Goal: Complete application form

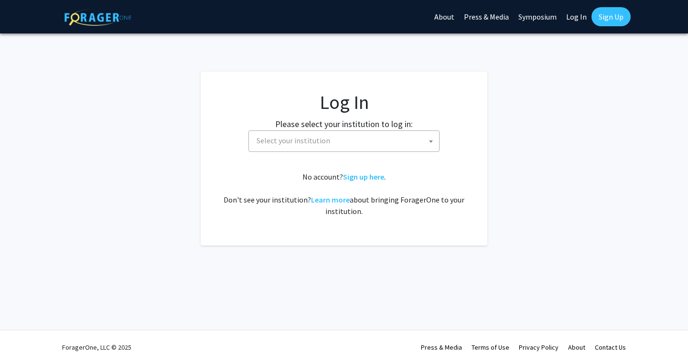
select select
click at [332, 144] on span "Select your institution" at bounding box center [346, 141] width 186 height 20
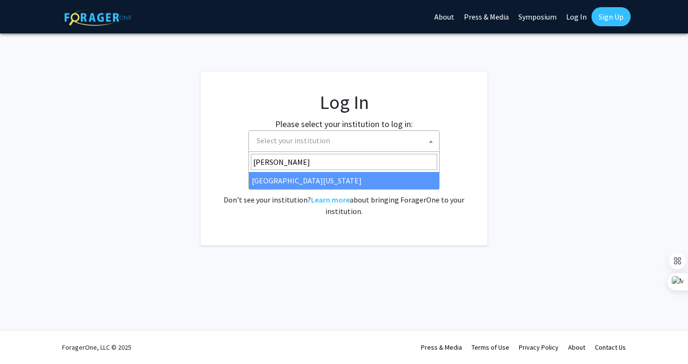
type input "[PERSON_NAME]"
select select "13"
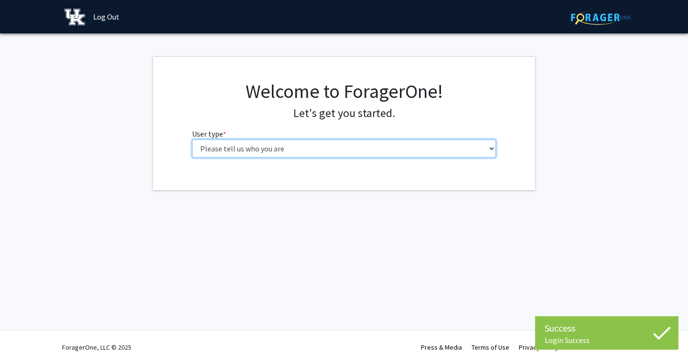
click at [402, 146] on select "Please tell us who you are Undergraduate Student Master's Student Doctoral Cand…" at bounding box center [344, 148] width 304 height 18
select select "1: undergrad"
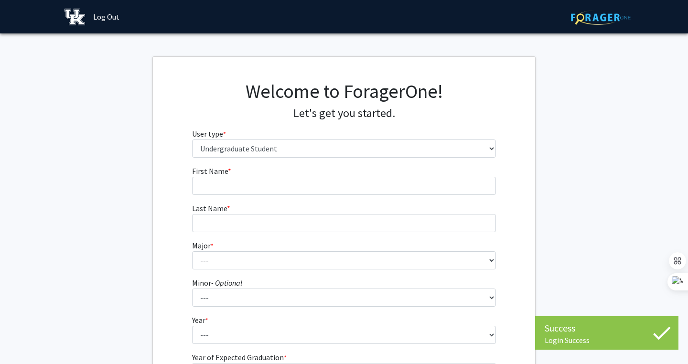
click at [342, 175] on fg-input "First Name * required" at bounding box center [344, 180] width 304 height 30
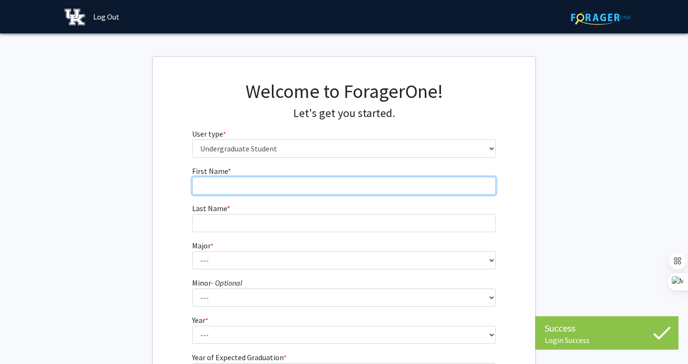
click at [342, 179] on input "First Name * required" at bounding box center [344, 186] width 304 height 18
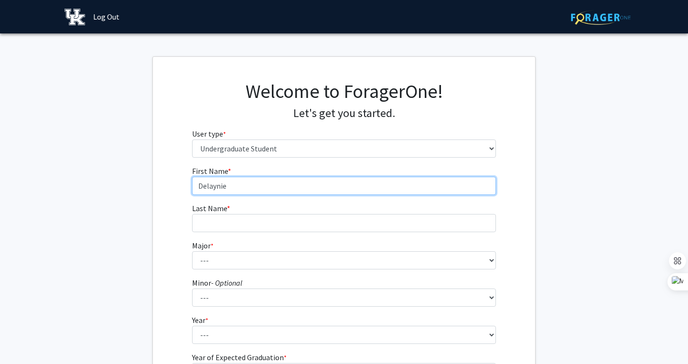
type input "Delaynie"
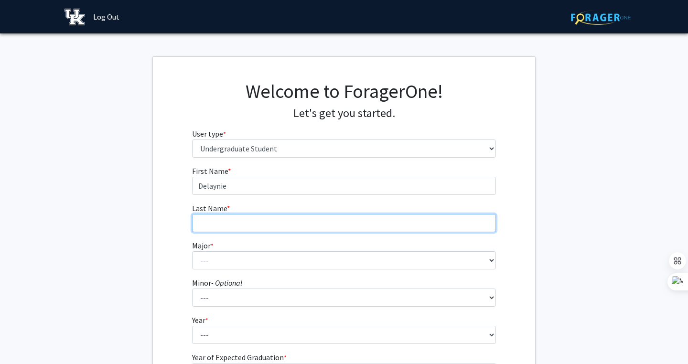
click at [273, 230] on input "Last Name * required" at bounding box center [344, 223] width 304 height 18
type input "Chatting"
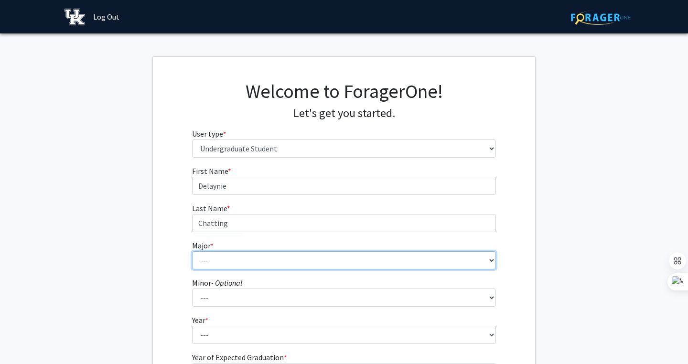
click at [224, 258] on select "--- Accounting Aerospace Engineering African American & Africana Studies Agricu…" at bounding box center [344, 260] width 304 height 18
select select "75: 912"
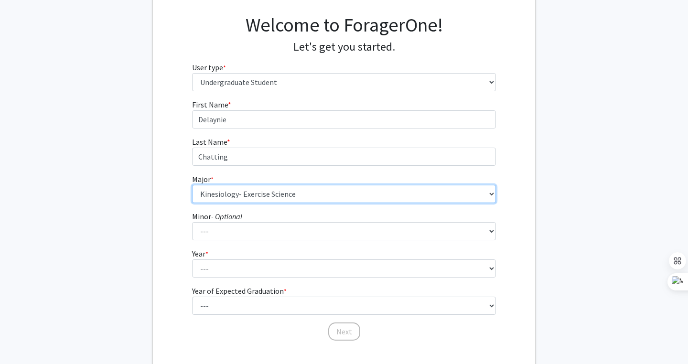
scroll to position [96, 0]
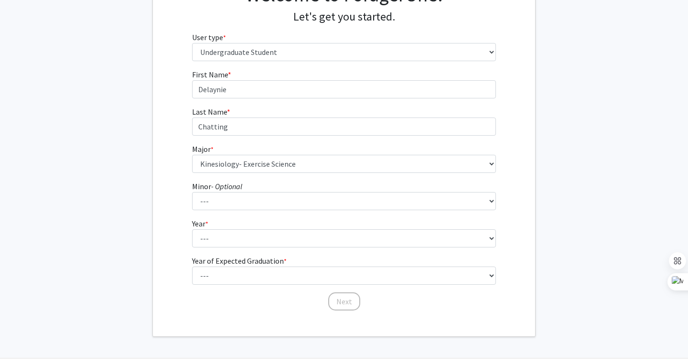
click at [186, 263] on div "First Name * required [PERSON_NAME] Last Name * required Chatting Major * requi…" at bounding box center [344, 190] width 319 height 243
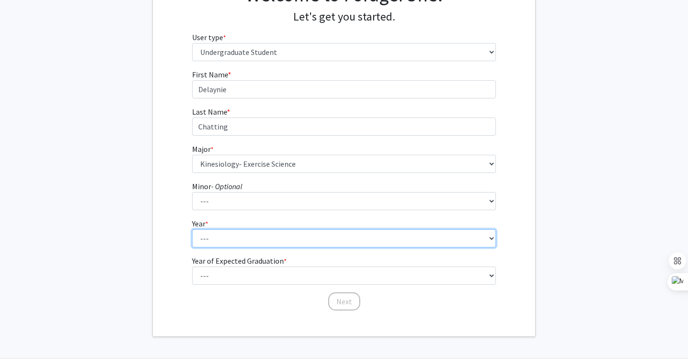
click at [229, 239] on select "--- First-year Sophomore Junior Senior Postbaccalaureate Certificate" at bounding box center [344, 238] width 304 height 18
select select "2: sophomore"
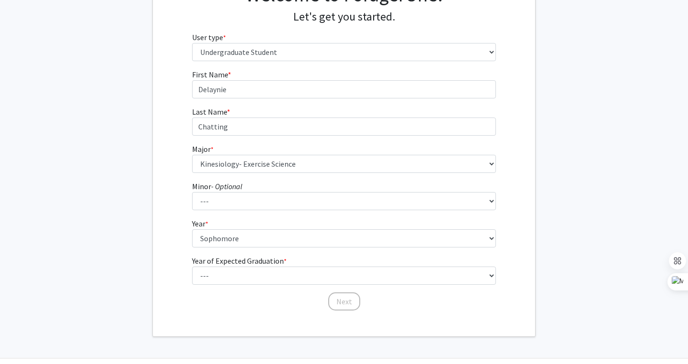
click at [167, 258] on div "First Name * required [PERSON_NAME] Last Name * required Chatting Major * requi…" at bounding box center [344, 190] width 382 height 243
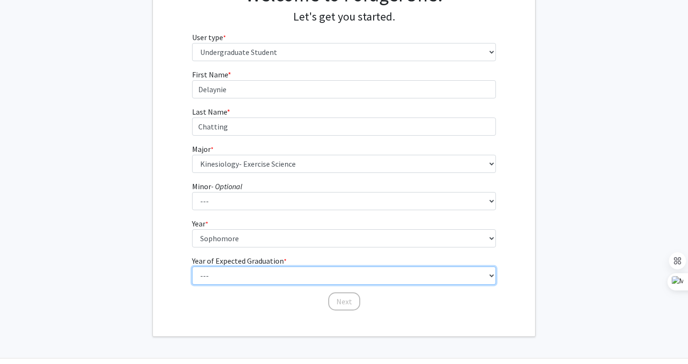
click at [224, 273] on select "--- 2025 2026 2027 2028 2029 2030 2031 2032 2033 2034" at bounding box center [344, 276] width 304 height 18
select select "4: 2028"
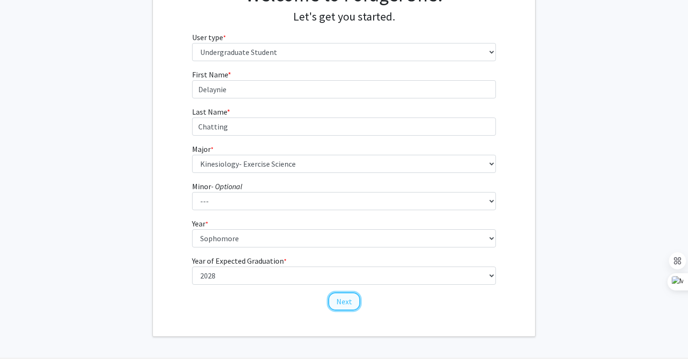
click at [352, 301] on button "Next" at bounding box center [344, 301] width 32 height 18
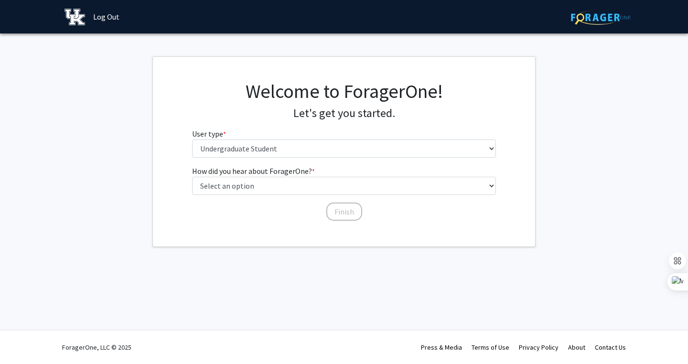
scroll to position [0, 0]
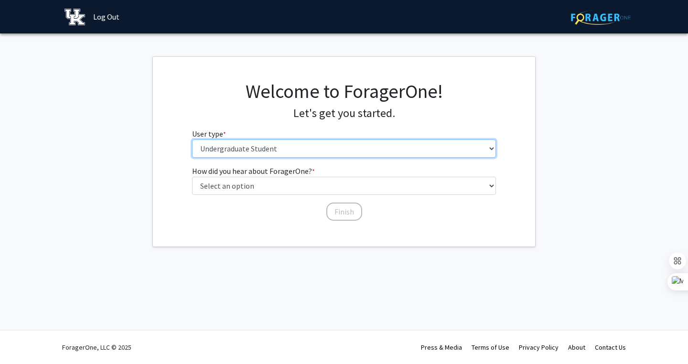
click at [331, 149] on select "Please tell us who you are Undergraduate Student Master's Student Doctoral Cand…" at bounding box center [344, 148] width 304 height 18
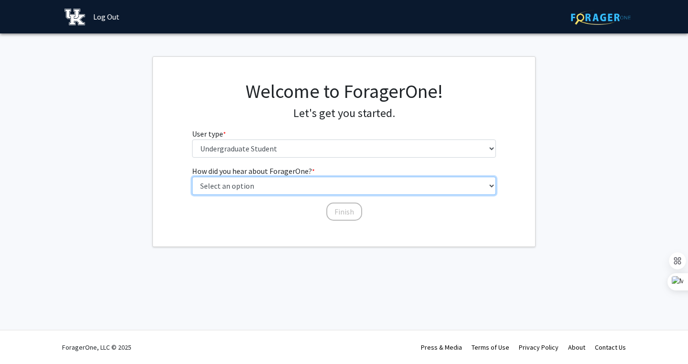
click at [314, 179] on select "Select an option Peer/student recommendation Faculty/staff recommendation Unive…" at bounding box center [344, 186] width 304 height 18
select select "1: peer_recommendation"
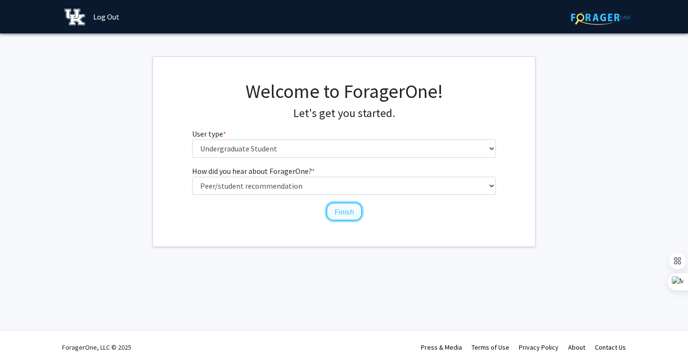
click at [346, 212] on button "Finish" at bounding box center [344, 212] width 36 height 18
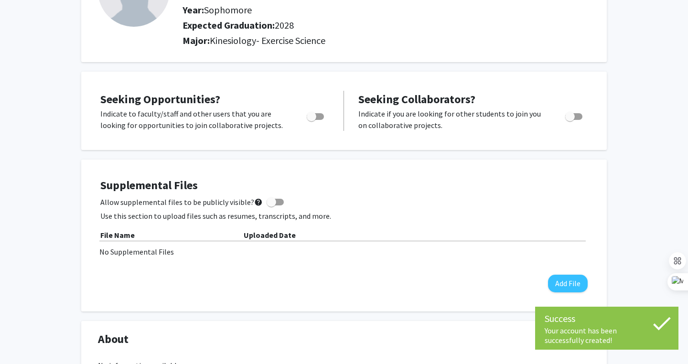
scroll to position [109, 0]
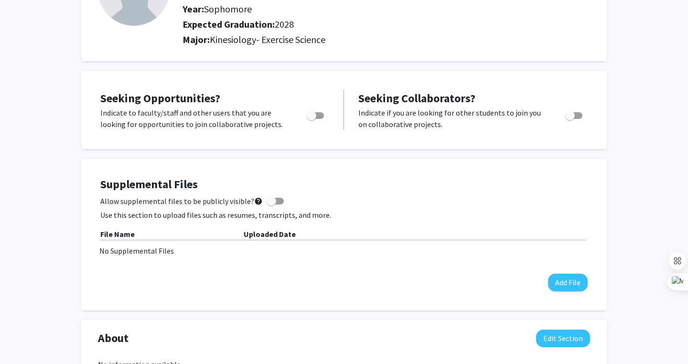
click at [315, 114] on span "Toggle" at bounding box center [312, 116] width 10 height 10
click at [311, 119] on input "Are you actively seeking opportunities?" at bounding box center [311, 119] width 0 height 0
checkbox input "true"
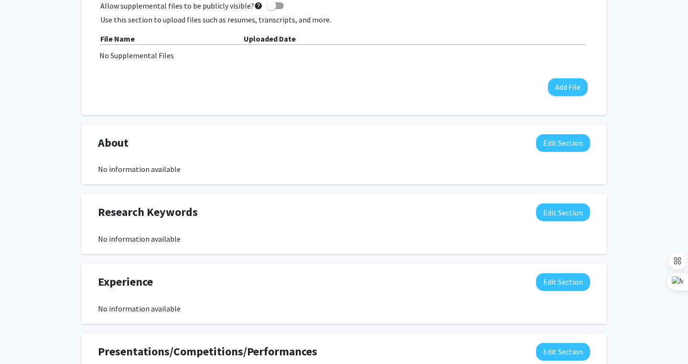
scroll to position [313, 0]
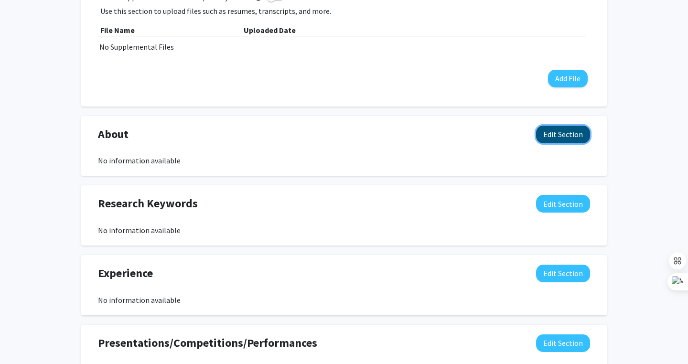
click at [574, 137] on button "Edit Section" at bounding box center [563, 135] width 54 height 18
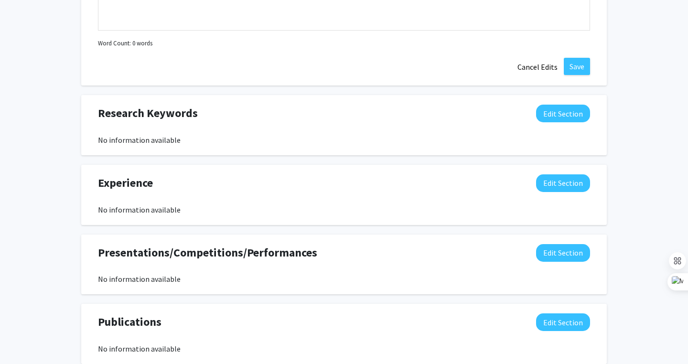
scroll to position [612, 0]
